Goal: Find contact information: Obtain details needed to contact an individual or organization

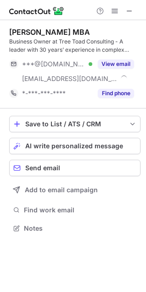
scroll to position [222, 146]
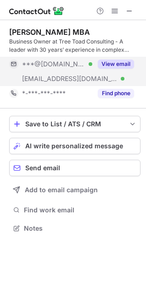
click at [131, 61] on button "View email" at bounding box center [116, 64] width 36 height 9
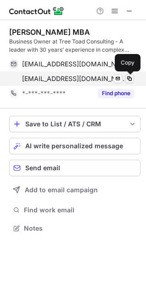
click at [131, 76] on span at bounding box center [129, 78] width 7 height 7
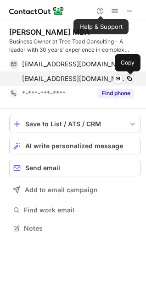
click at [128, 76] on span at bounding box center [129, 78] width 7 height 7
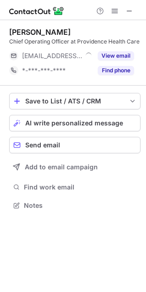
scroll to position [4, 4]
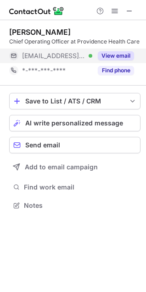
click at [122, 51] on button "View email" at bounding box center [116, 55] width 36 height 9
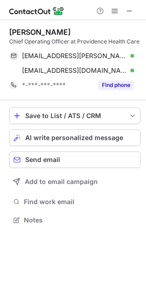
scroll to position [214, 146]
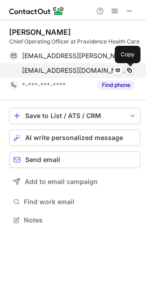
click at [128, 72] on span at bounding box center [129, 70] width 7 height 7
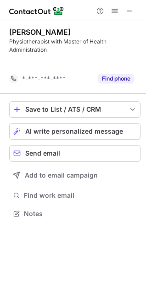
scroll to position [193, 146]
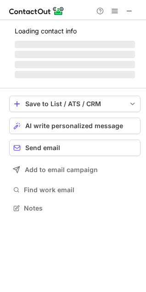
scroll to position [4, 4]
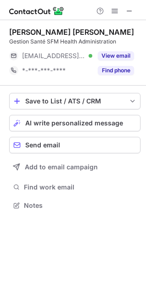
scroll to position [4, 4]
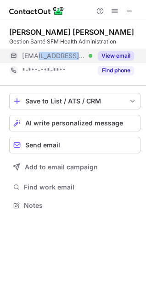
drag, startPoint x: 78, startPoint y: 51, endPoint x: 37, endPoint y: 59, distance: 42.4
click at [37, 59] on div "***@wdmh.on.ca Verified" at bounding box center [50, 56] width 83 height 15
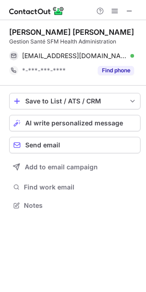
copy span "wdmh.on.ca"
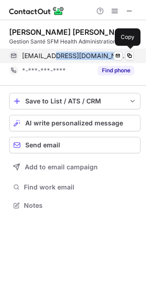
drag, startPoint x: 94, startPoint y: 51, endPoint x: 55, endPoint y: 57, distance: 39.4
click at [55, 57] on div "sfmartel@wdmh.on.ca Verified Send email Copy" at bounding box center [71, 56] width 125 height 15
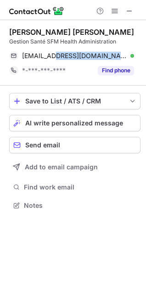
copy span "wdmh.on.ca"
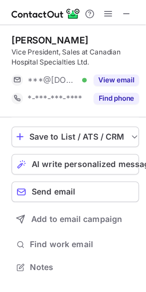
scroll to position [207, 146]
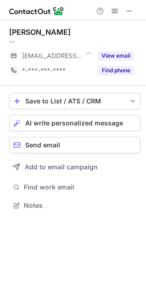
scroll to position [4, 4]
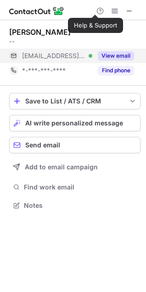
click at [108, 53] on button "View email" at bounding box center [116, 55] width 36 height 9
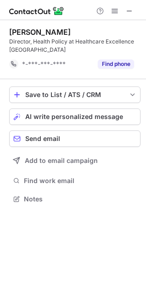
scroll to position [193, 146]
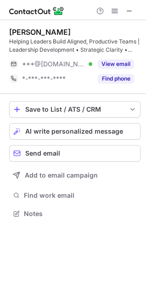
scroll to position [207, 146]
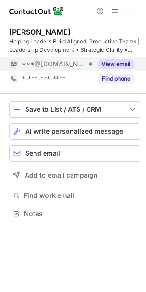
click at [110, 62] on button "View email" at bounding box center [116, 64] width 36 height 9
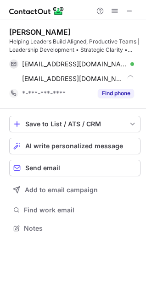
scroll to position [222, 146]
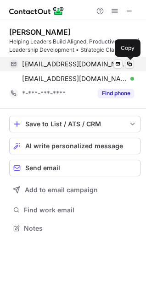
click at [132, 64] on span at bounding box center [129, 64] width 7 height 7
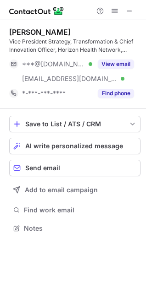
scroll to position [222, 146]
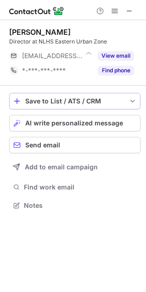
scroll to position [4, 4]
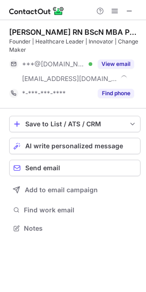
scroll to position [222, 146]
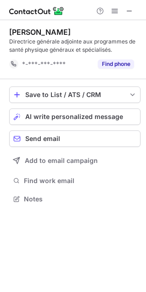
scroll to position [193, 146]
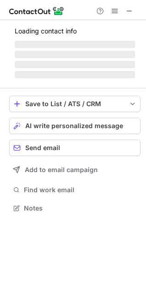
scroll to position [207, 146]
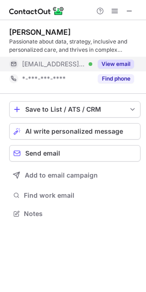
click at [100, 64] on button "View email" at bounding box center [116, 64] width 36 height 9
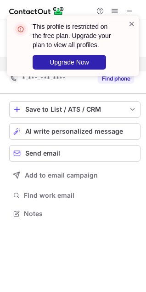
click at [130, 26] on span at bounding box center [131, 23] width 7 height 9
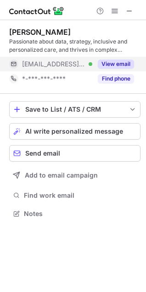
click at [117, 65] on button "View email" at bounding box center [116, 64] width 36 height 9
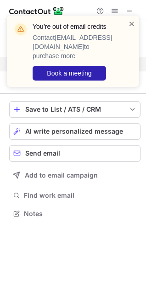
click at [130, 26] on span at bounding box center [131, 23] width 7 height 9
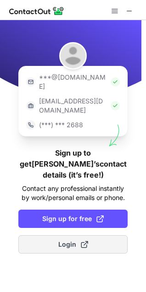
click at [67, 240] on span "Login" at bounding box center [73, 244] width 30 height 9
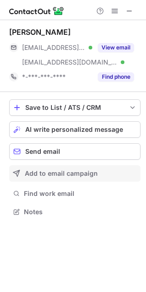
scroll to position [205, 146]
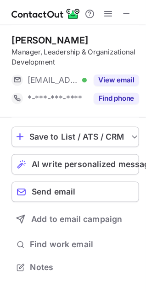
scroll to position [207, 146]
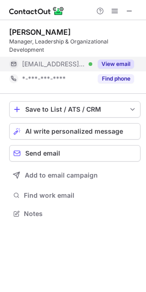
click at [111, 61] on button "View email" at bounding box center [116, 64] width 36 height 9
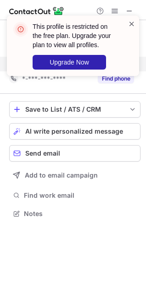
click at [130, 22] on span at bounding box center [131, 23] width 7 height 9
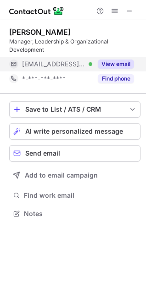
click at [109, 61] on button "View email" at bounding box center [116, 64] width 36 height 9
click at [111, 64] on button "View email" at bounding box center [116, 64] width 36 height 9
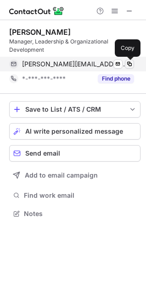
click at [130, 62] on span at bounding box center [129, 64] width 7 height 7
